Goal: Check status: Check status

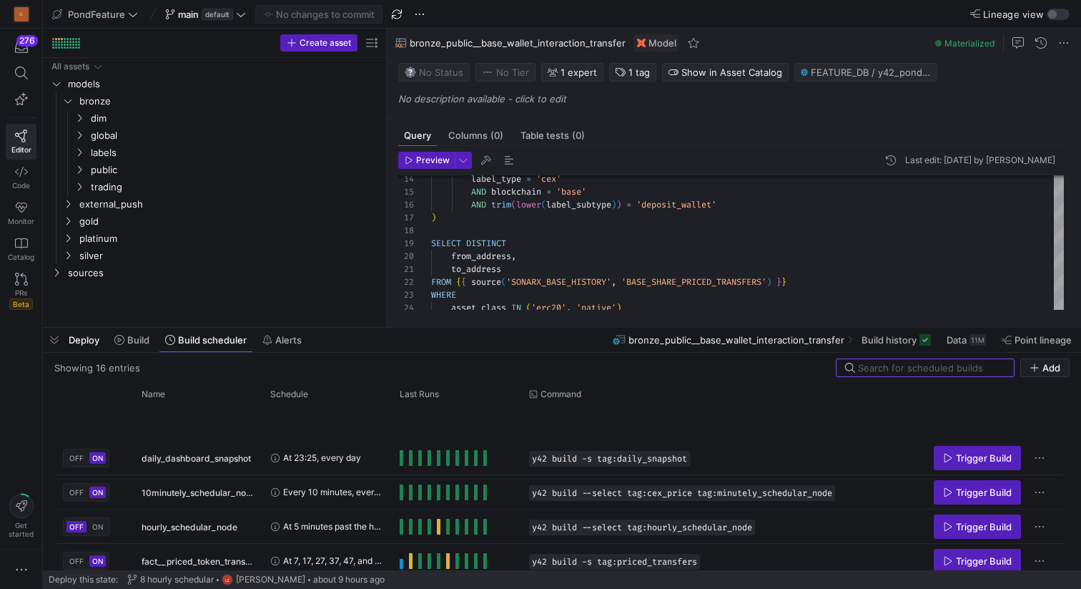
scroll to position [385, 0]
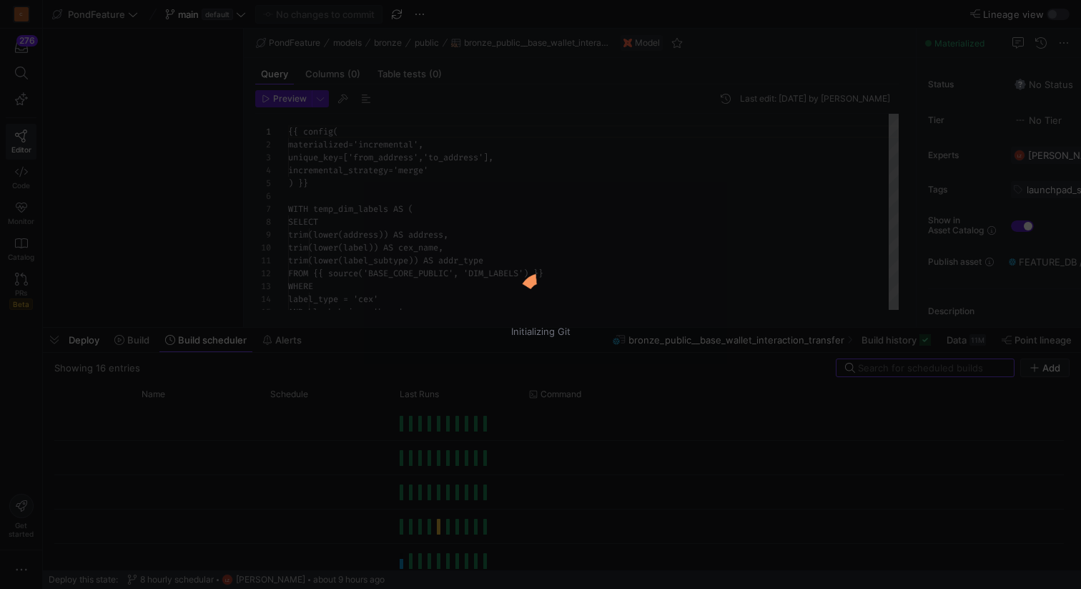
scroll to position [129, 0]
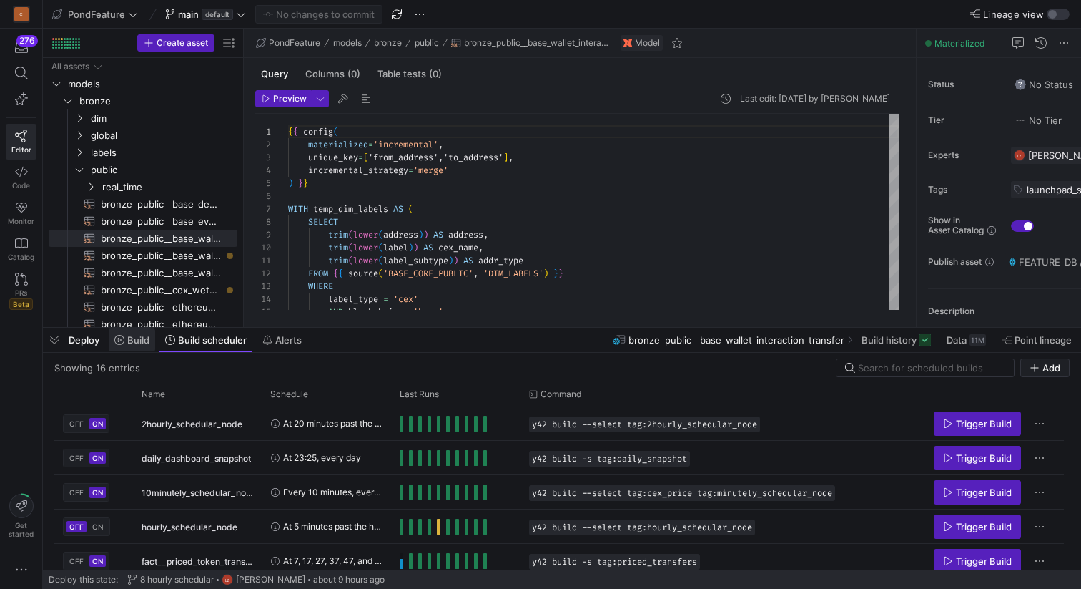
click at [130, 346] on span at bounding box center [132, 339] width 46 height 23
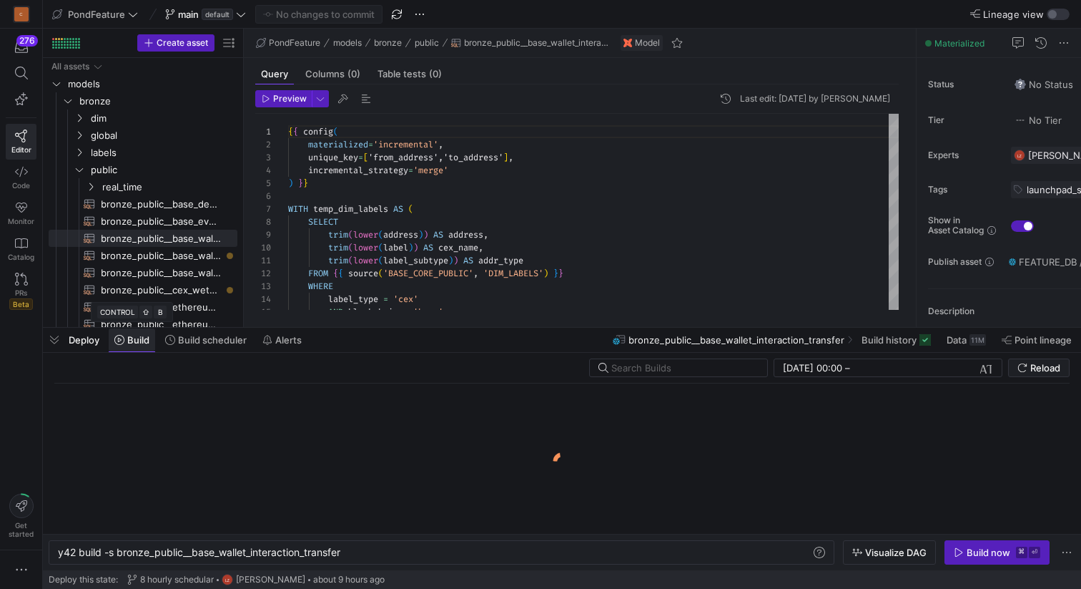
scroll to position [0, 286]
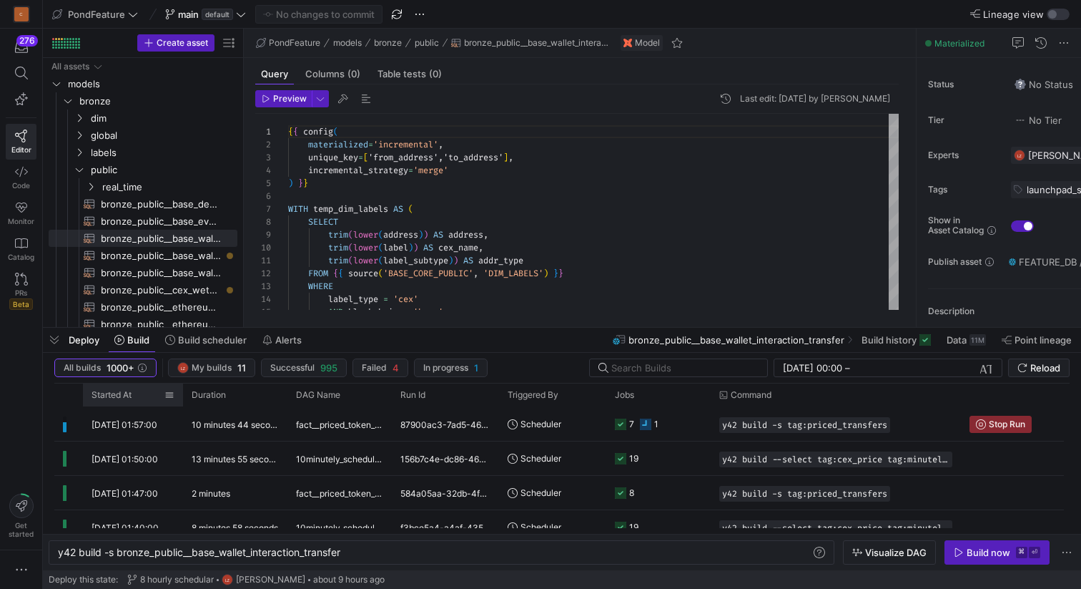
click at [127, 398] on span "Started At" at bounding box center [112, 395] width 40 height 10
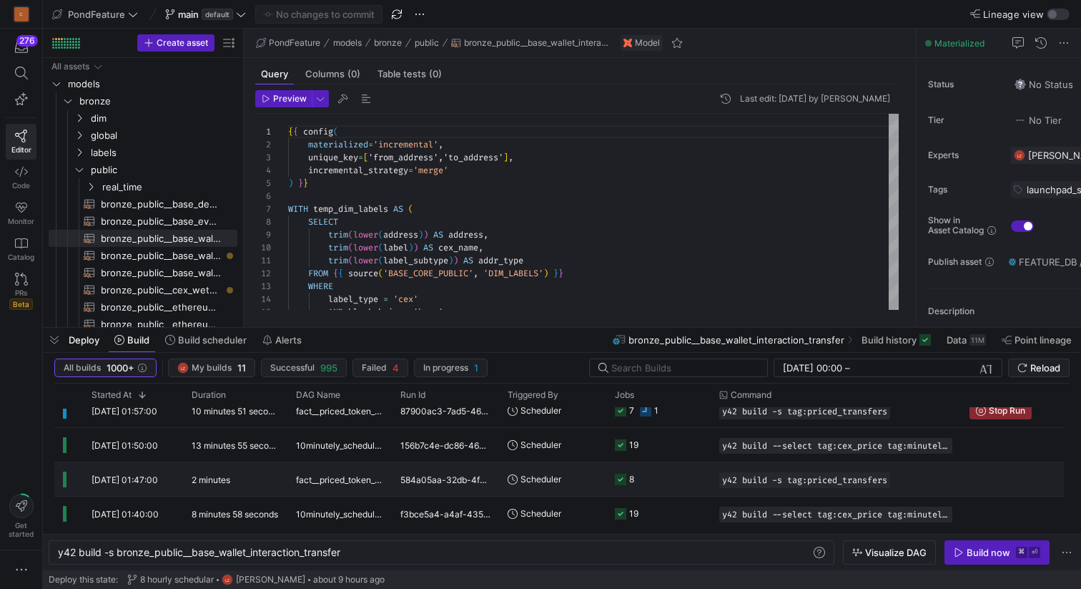
scroll to position [0, 0]
